Goal: Information Seeking & Learning: Learn about a topic

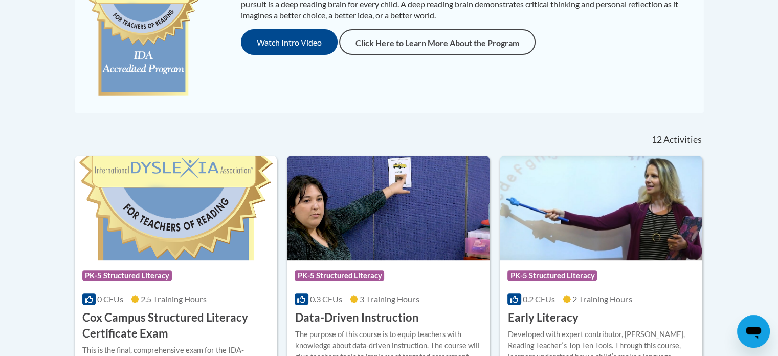
drag, startPoint x: 780, startPoint y: 85, endPoint x: 776, endPoint y: 30, distance: 55.4
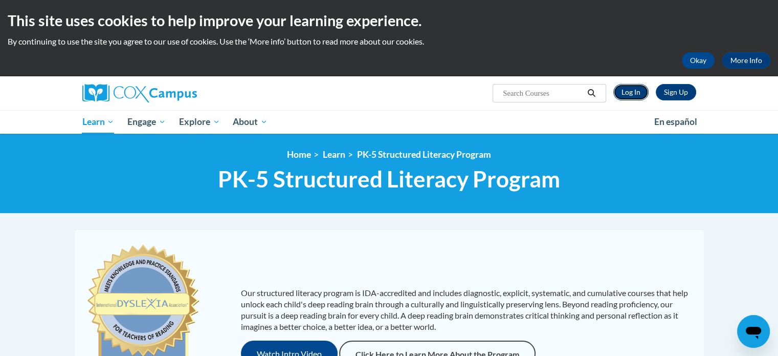
click at [620, 96] on link "Log In" at bounding box center [631, 92] width 35 height 16
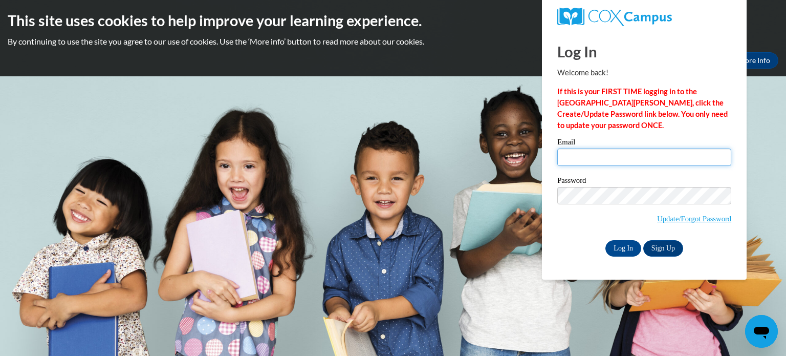
click at [612, 156] on input "Email" at bounding box center [644, 156] width 174 height 17
type input "jumaa.abdal-rahman@ilm-academy.com"
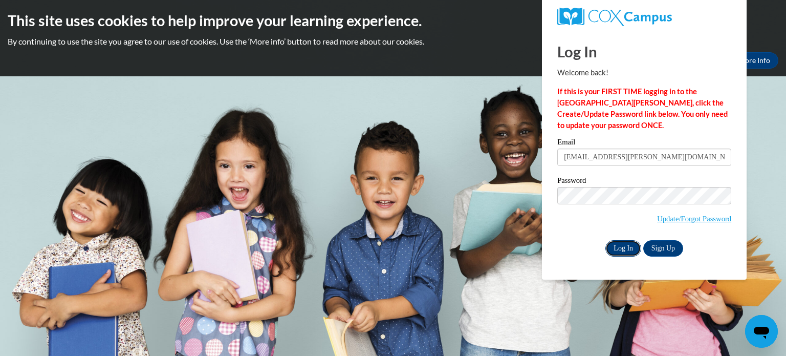
click at [622, 245] on input "Log In" at bounding box center [623, 248] width 36 height 16
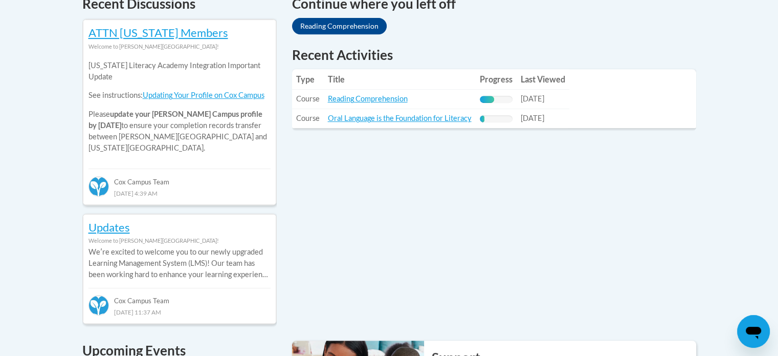
scroll to position [459, 0]
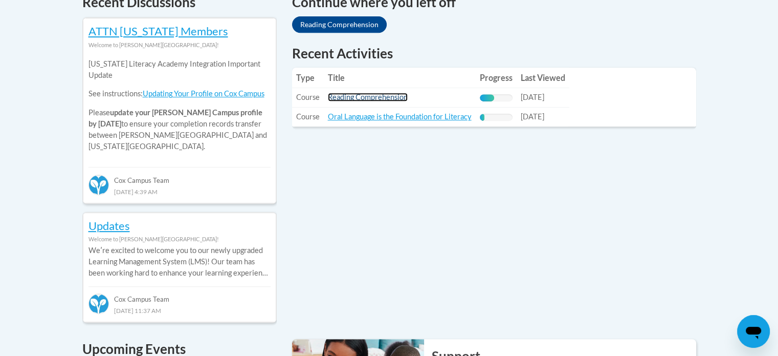
click at [392, 96] on link "Reading Comprehension" at bounding box center [368, 97] width 80 height 9
click at [399, 98] on link "Reading Comprehension" at bounding box center [368, 97] width 80 height 9
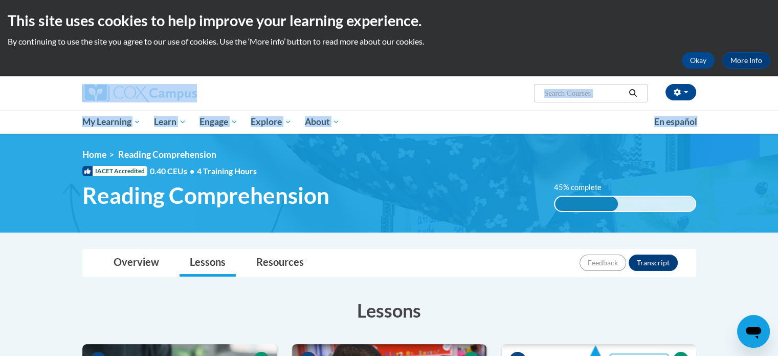
drag, startPoint x: 778, startPoint y: 70, endPoint x: 783, endPoint y: 131, distance: 61.6
click at [778, 131] on html "This site uses cookies to help improve your learning experience. By continuing …" at bounding box center [389, 178] width 778 height 356
click at [1, 99] on div "Juma'a Abd Al-Rahman (America/New_York UTC-04:00) My Profile Inbox My Transcrip…" at bounding box center [389, 104] width 778 height 57
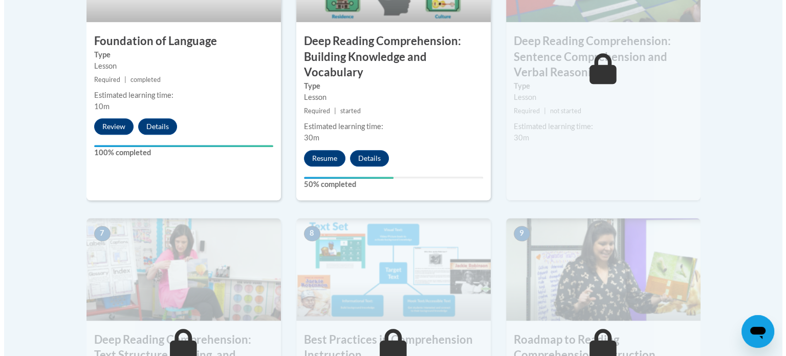
scroll to position [701, 0]
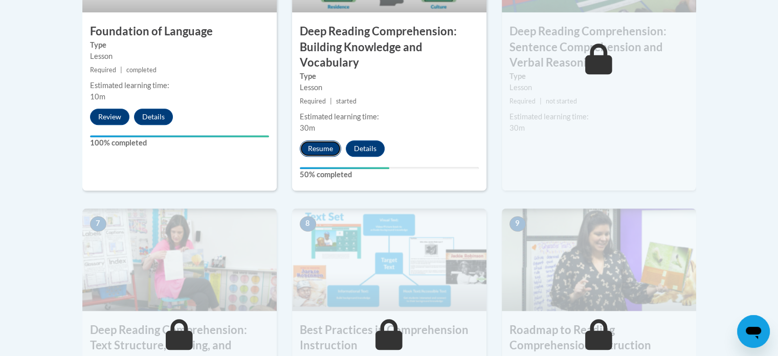
click at [330, 146] on button "Resume" at bounding box center [320, 148] width 41 height 16
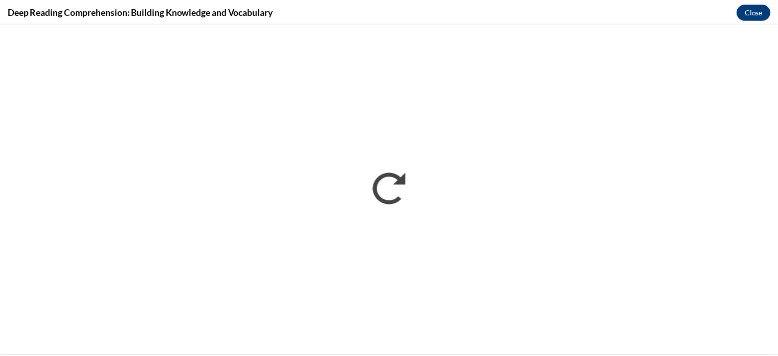
scroll to position [0, 0]
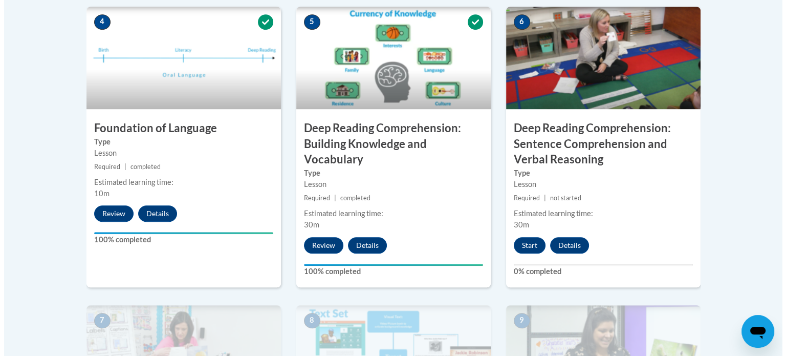
scroll to position [606, 0]
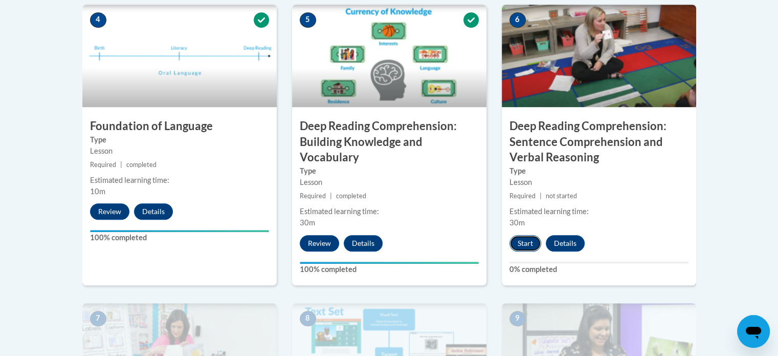
click at [534, 245] on button "Start" at bounding box center [526, 243] width 32 height 16
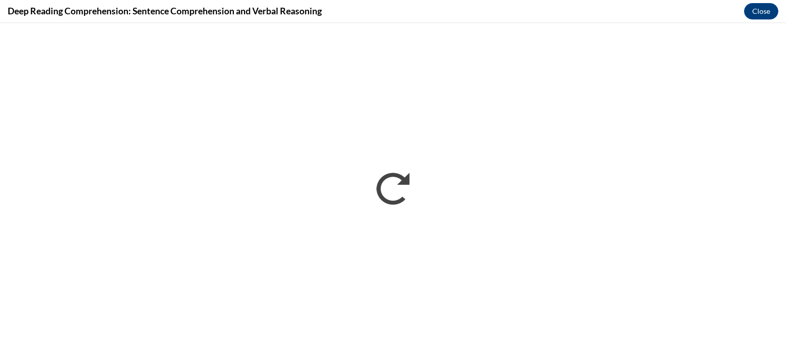
scroll to position [0, 0]
